Goal: Navigation & Orientation: Find specific page/section

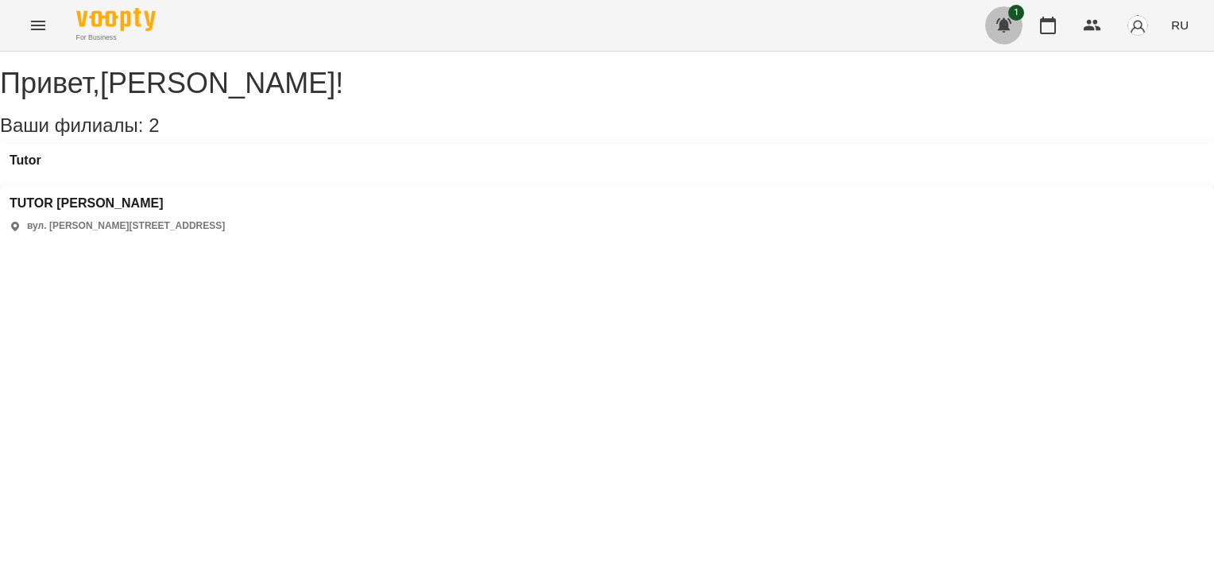
click at [1009, 16] on icon "button" at bounding box center [1003, 25] width 19 height 19
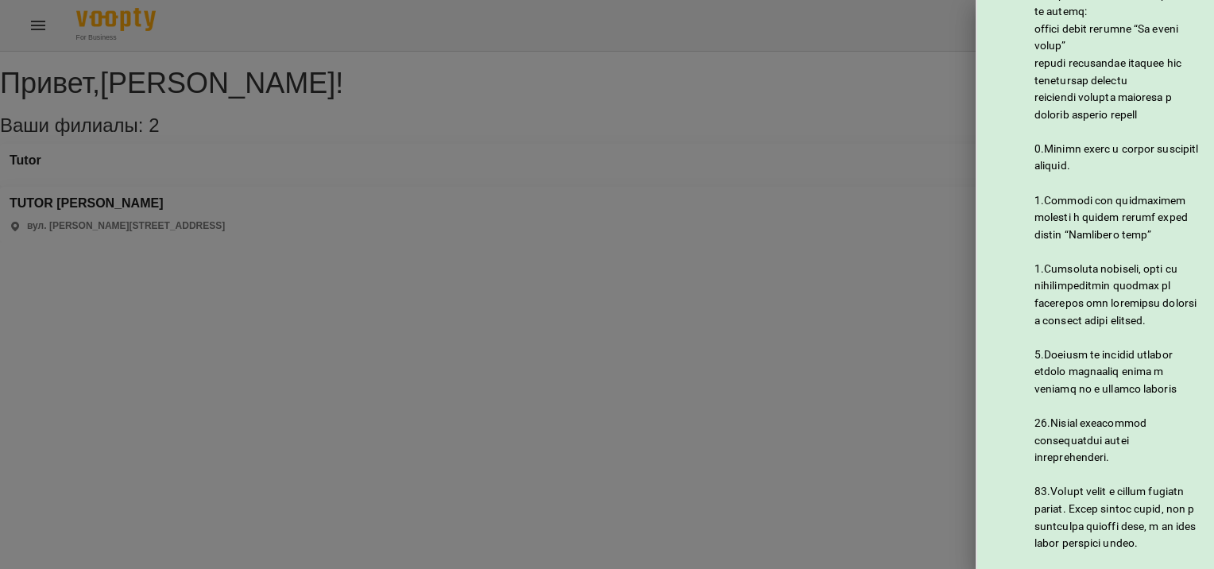
scroll to position [839, 0]
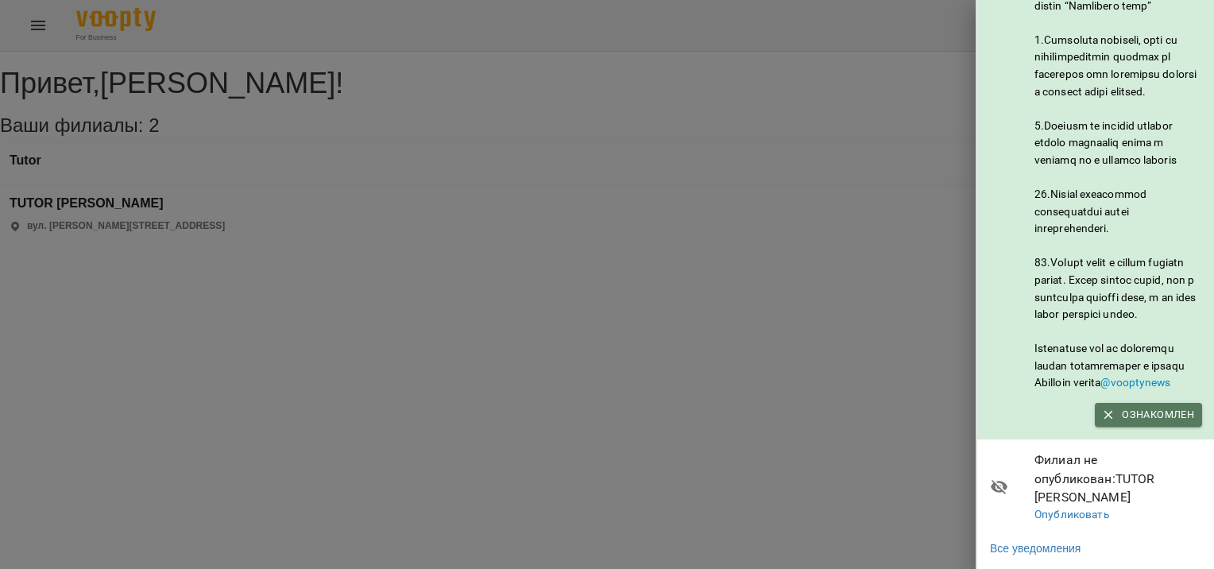
click at [1144, 423] on span "Ознакомлен" at bounding box center [1147, 414] width 91 height 17
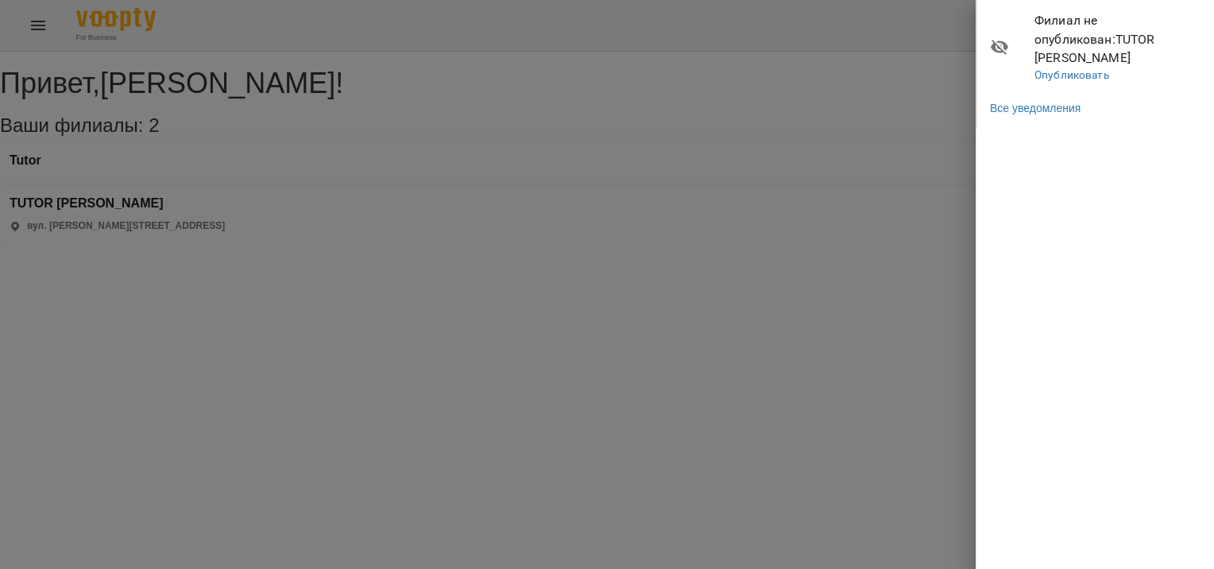
click at [268, 273] on div at bounding box center [607, 284] width 1214 height 569
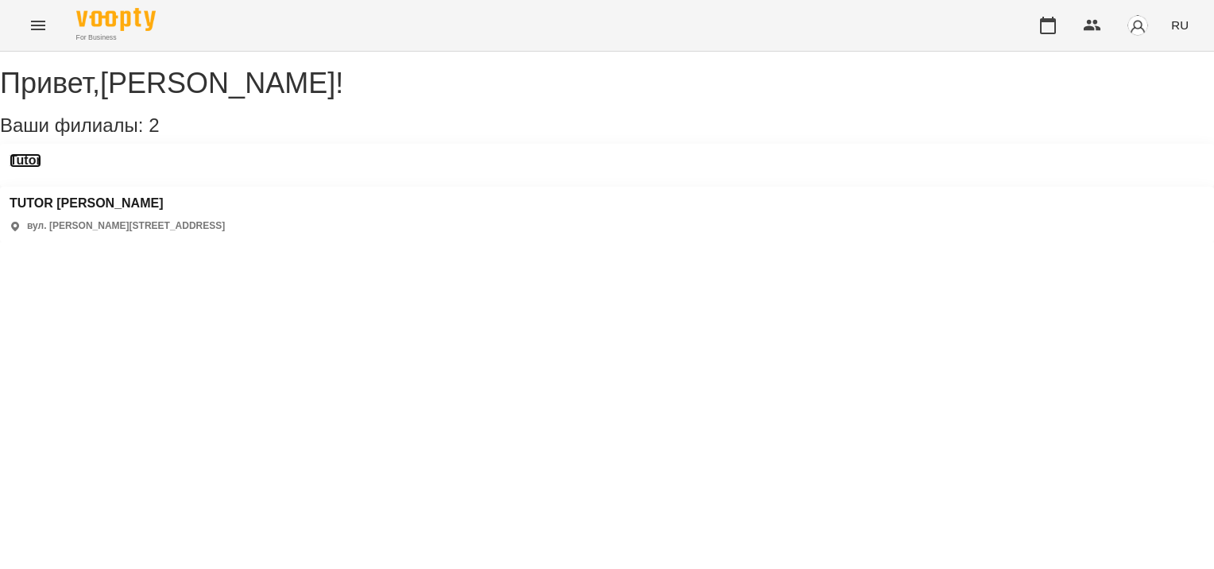
click at [41, 168] on h3 "Tutor" at bounding box center [26, 160] width 32 height 14
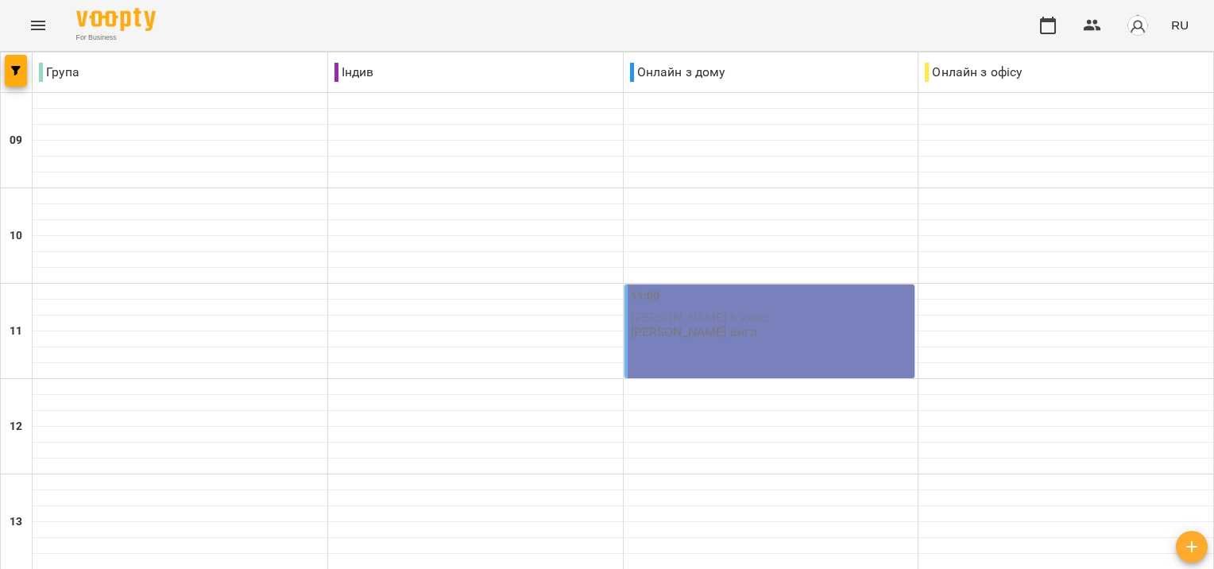
scroll to position [931, 0]
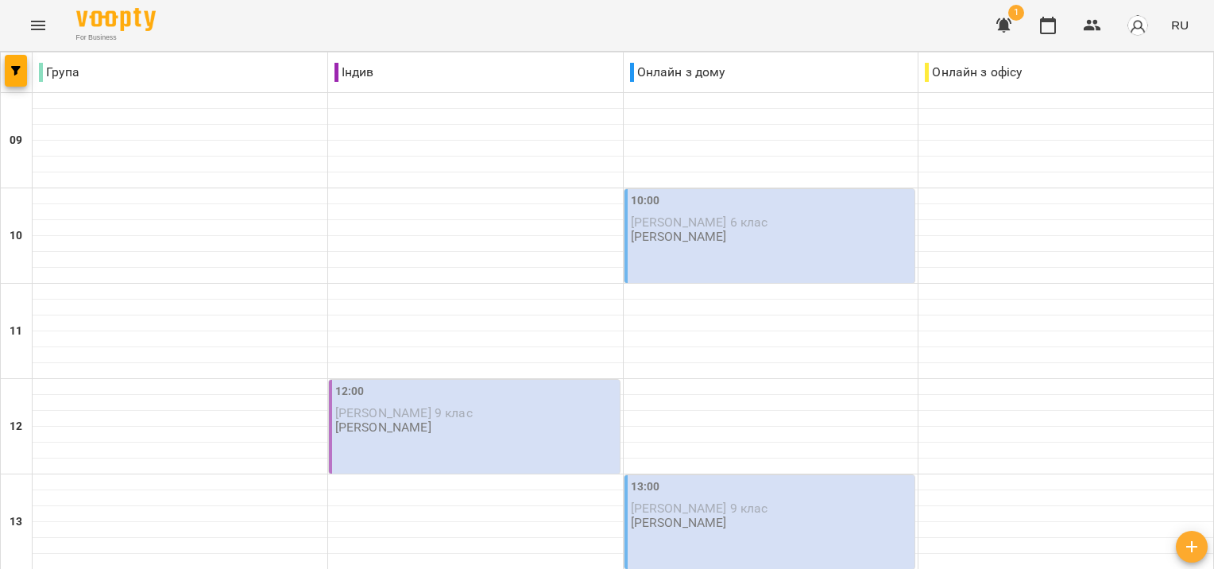
scroll to position [718, 0]
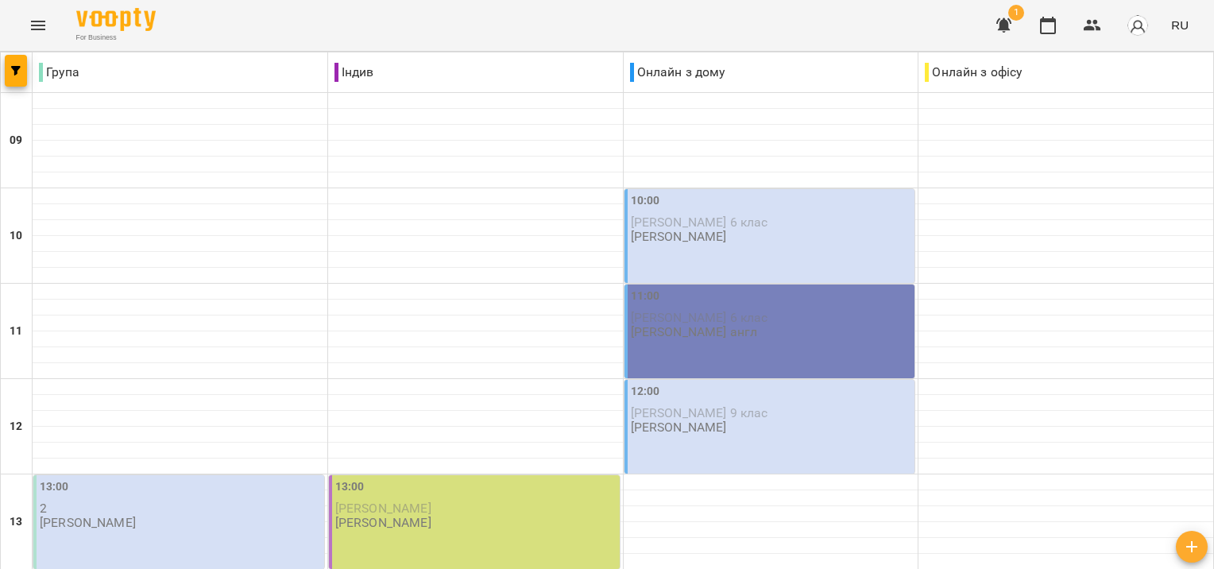
scroll to position [432, 0]
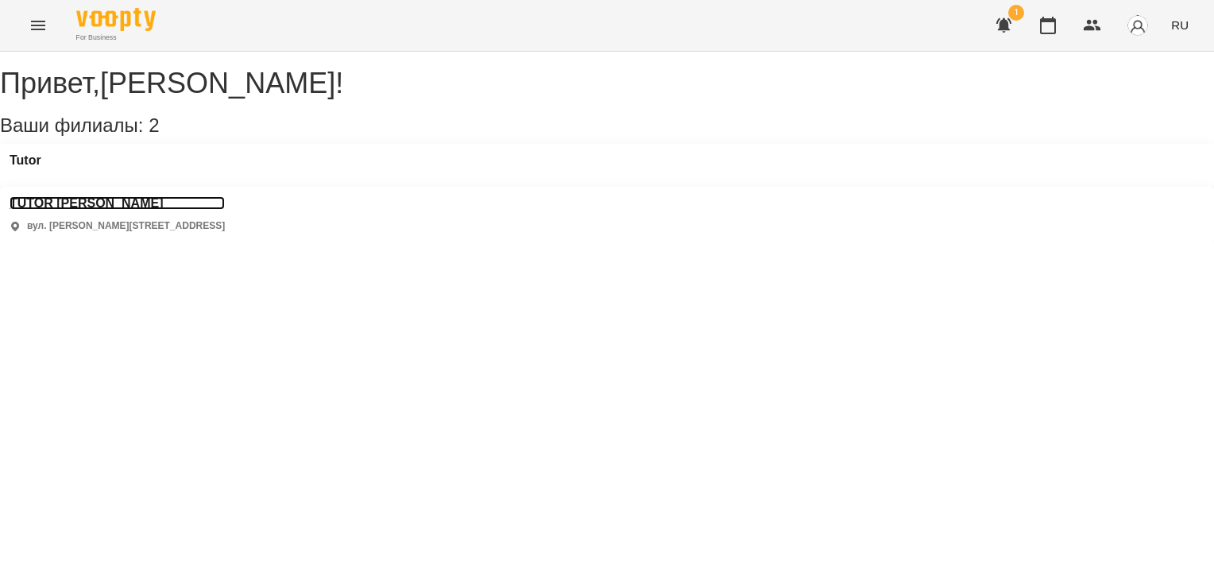
click at [225, 196] on h3 "TUTOR [PERSON_NAME]" at bounding box center [117, 203] width 215 height 14
click at [41, 20] on icon "Menu" at bounding box center [38, 25] width 19 height 19
